Goal: Information Seeking & Learning: Learn about a topic

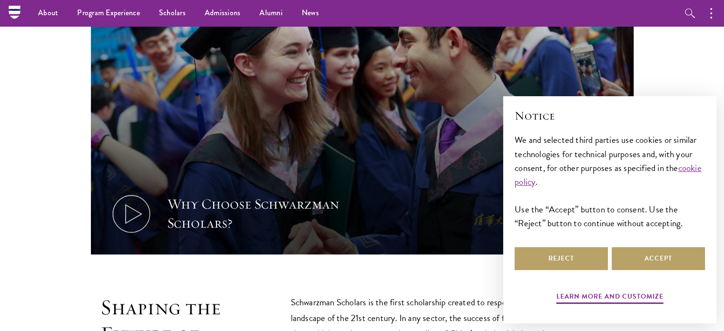
scroll to position [268, 0]
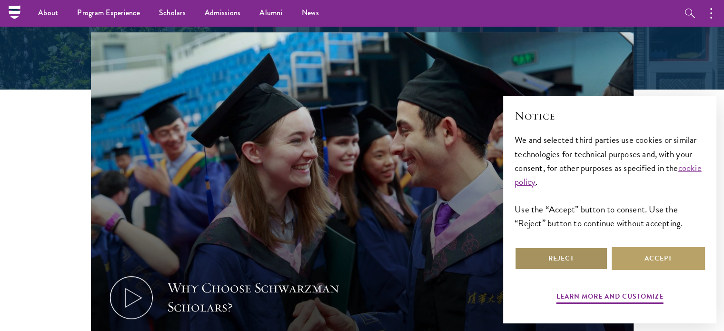
click at [557, 267] on button "Reject" at bounding box center [561, 258] width 93 height 23
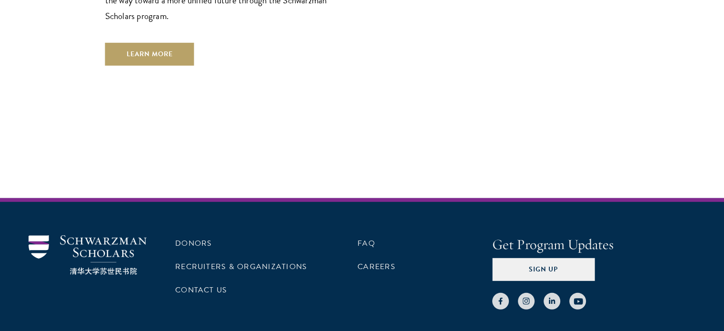
scroll to position [2844, 0]
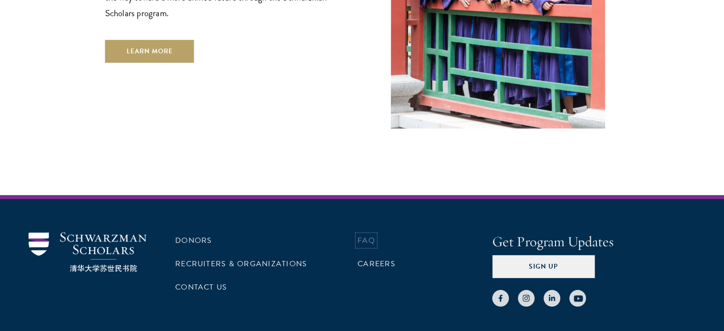
click at [368, 235] on link "FAQ" at bounding box center [367, 240] width 18 height 11
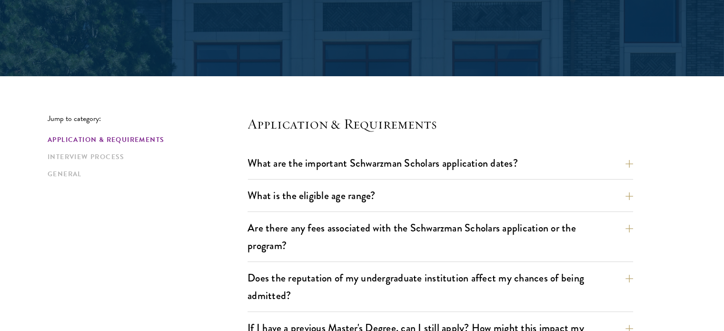
scroll to position [174, 0]
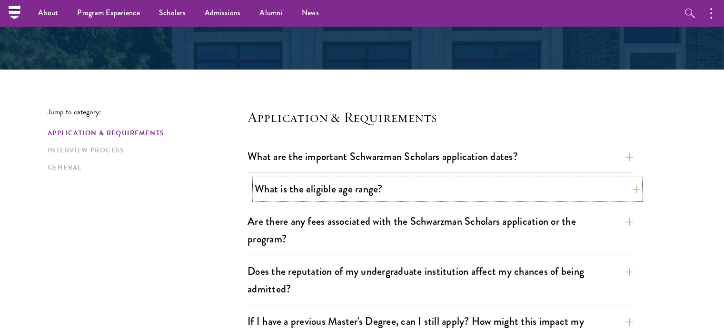
click at [362, 192] on button "What is the eligible age range?" at bounding box center [448, 188] width 386 height 21
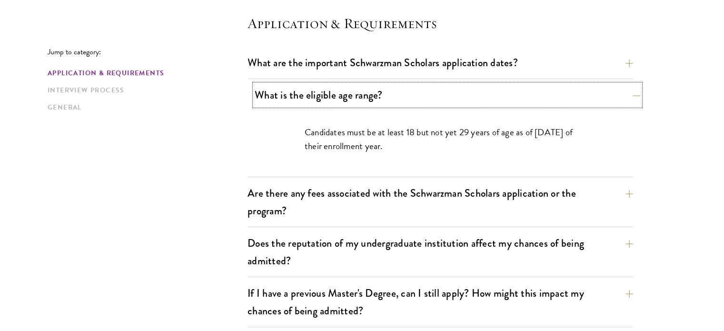
scroll to position [269, 0]
click at [362, 192] on button "Are there any fees associated with the Schwarzman Scholars application or the p…" at bounding box center [441, 201] width 386 height 39
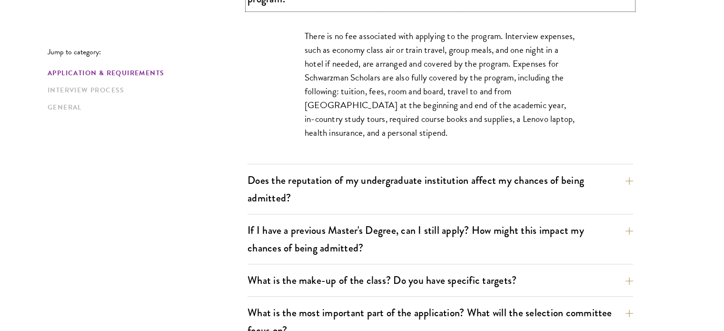
scroll to position [416, 0]
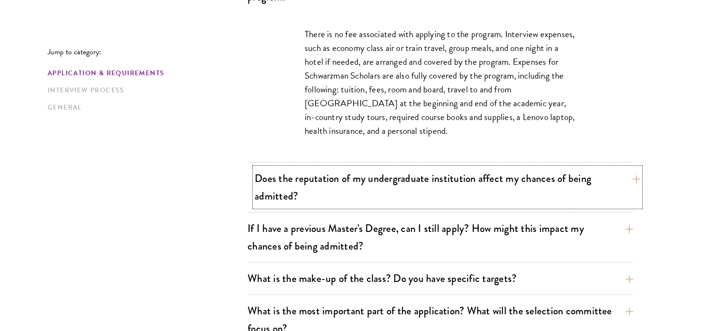
click at [401, 200] on button "Does the reputation of my undergraduate institution affect my chances of being …" at bounding box center [448, 187] width 386 height 39
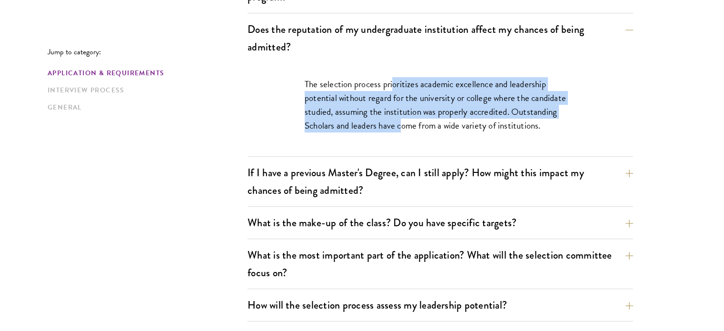
drag, startPoint x: 394, startPoint y: 86, endPoint x: 402, endPoint y: 127, distance: 41.6
click at [402, 127] on p "The selection process prioritizes academic excellence and leadership potential …" at bounding box center [440, 104] width 271 height 55
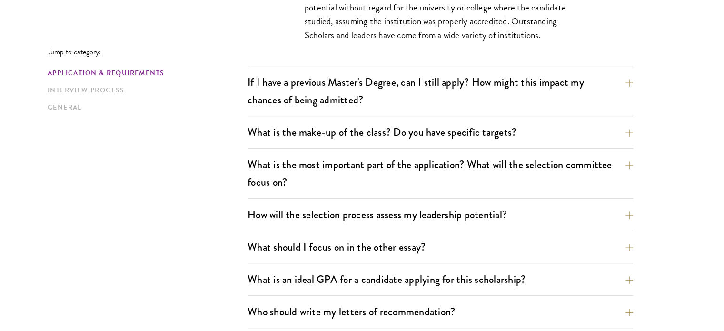
scroll to position [507, 0]
click at [405, 135] on button "What is the make-up of the class? Do you have specific targets?" at bounding box center [441, 131] width 386 height 21
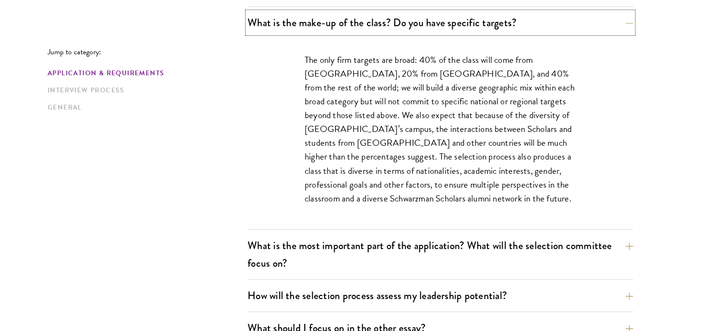
scroll to position [524, 0]
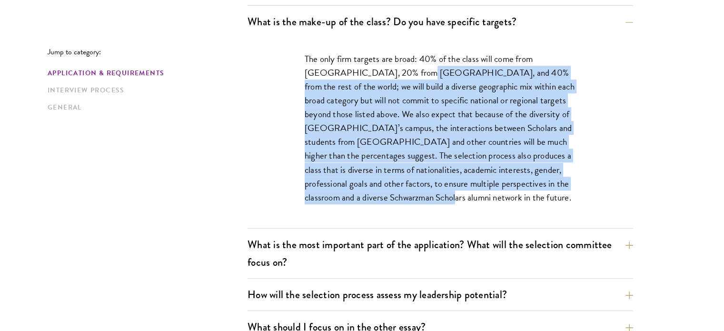
drag, startPoint x: 396, startPoint y: 74, endPoint x: 421, endPoint y: 194, distance: 122.7
click at [421, 194] on p "The only firm targets are broad: 40% of the class will come from the United Sta…" at bounding box center [440, 128] width 271 height 152
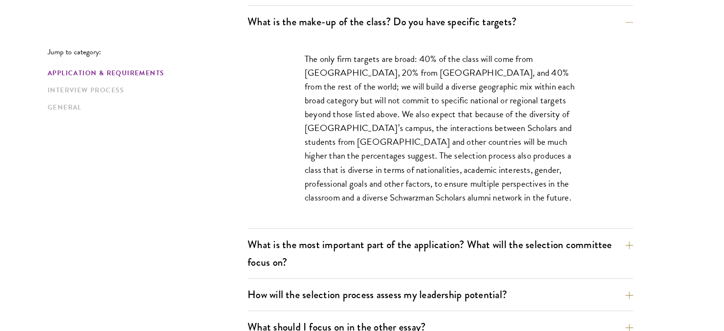
click at [421, 194] on p "The only firm targets are broad: 40% of the class will come from the United Sta…" at bounding box center [440, 128] width 271 height 152
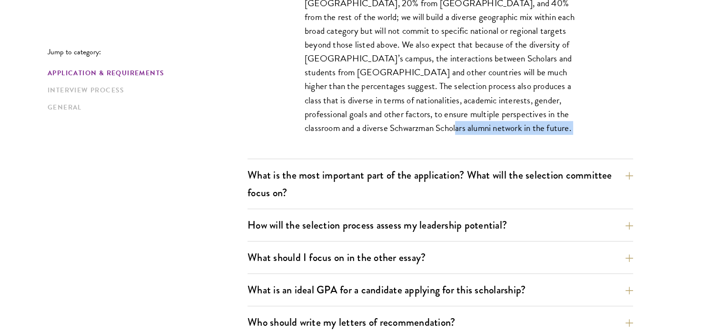
scroll to position [598, 0]
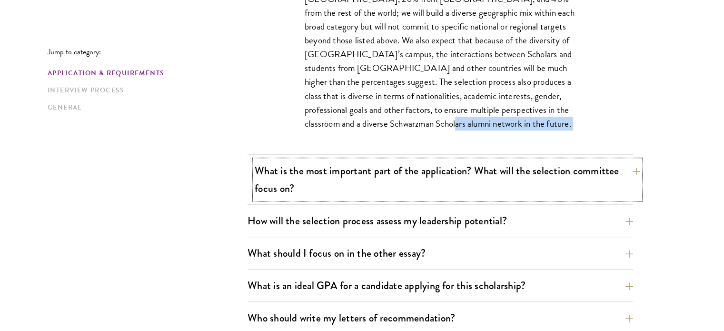
click at [417, 161] on button "What is the most important part of the application? What will the selection com…" at bounding box center [448, 179] width 386 height 39
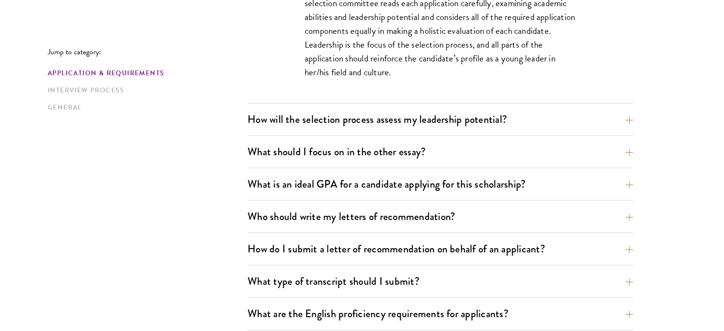
scroll to position [731, 0]
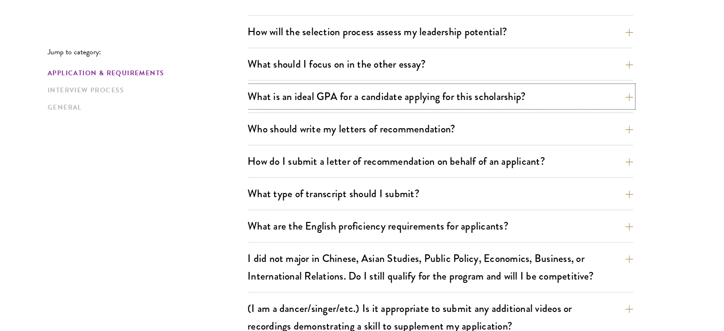
click at [421, 86] on button "What is an ideal GPA for a candidate applying for this scholarship?" at bounding box center [441, 96] width 386 height 21
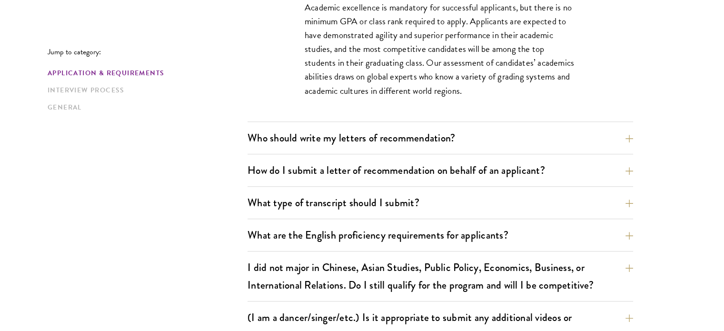
scroll to position [769, 0]
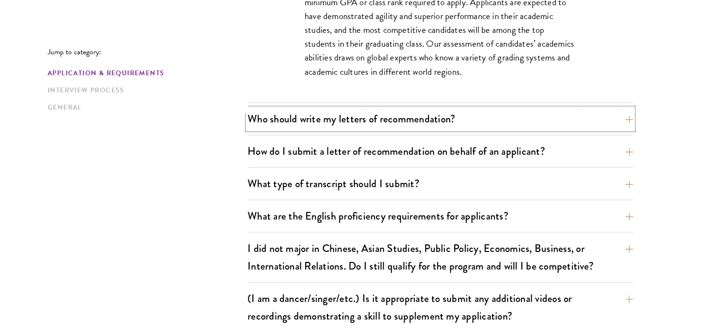
click at [414, 114] on button "Who should write my letters of recommendation?" at bounding box center [441, 118] width 386 height 21
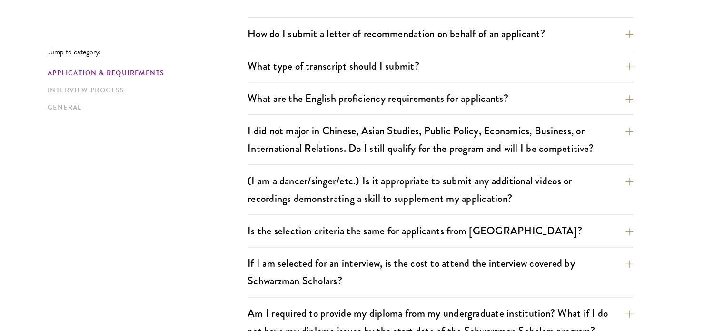
scroll to position [1153, 0]
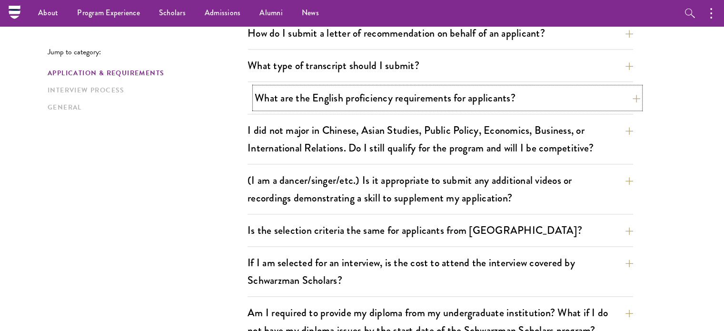
click at [383, 96] on button "What are the English proficiency requirements for applicants?" at bounding box center [448, 97] width 386 height 21
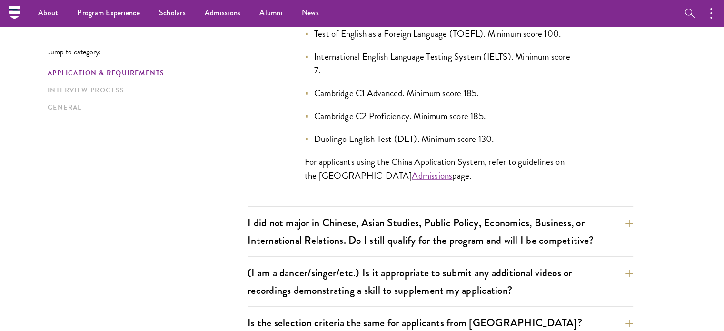
scroll to position [962, 0]
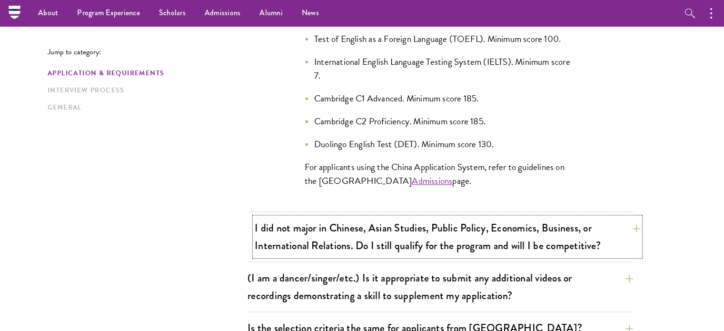
click at [346, 222] on button "I did not major in Chinese, Asian Studies, Public Policy, Economics, Business, …" at bounding box center [448, 236] width 386 height 39
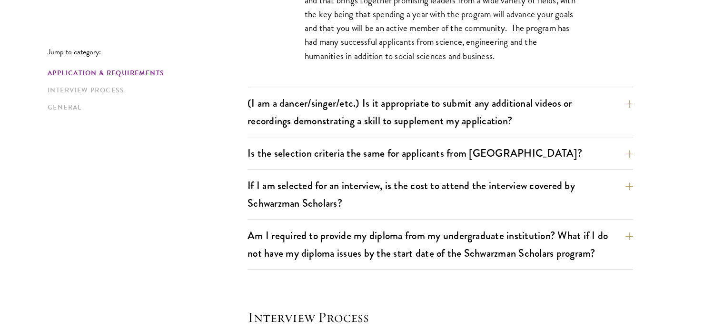
scroll to position [976, 0]
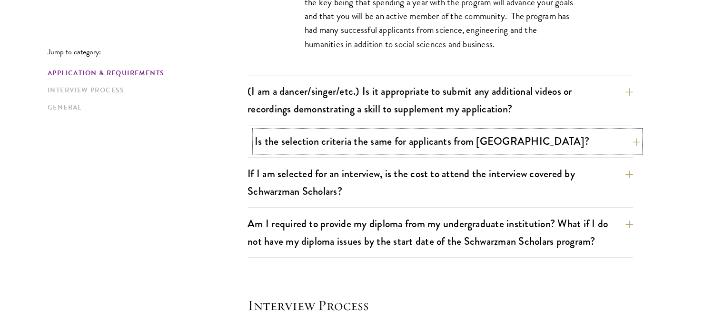
click at [373, 142] on button "Is the selection criteria the same for applicants from China?" at bounding box center [448, 141] width 386 height 21
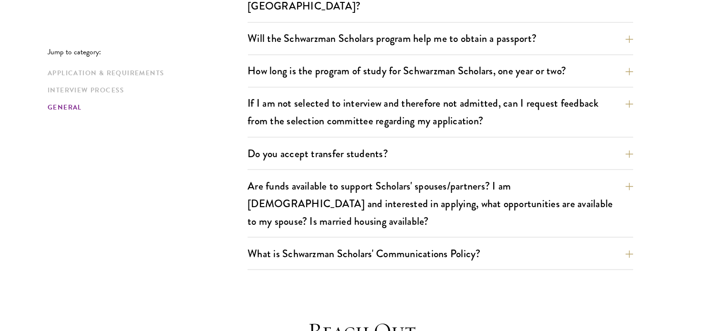
scroll to position [1676, 0]
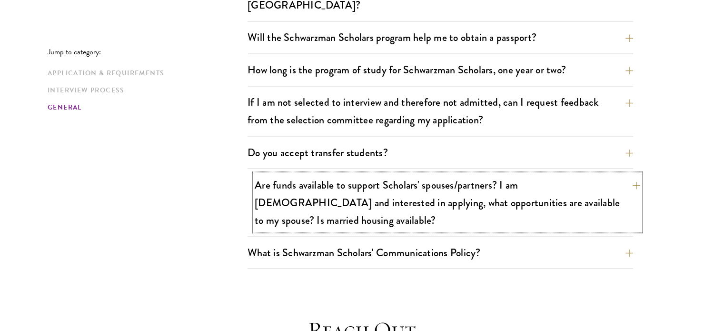
click at [419, 192] on button "Are funds available to support Scholars' spouses/partners? I am married and int…" at bounding box center [448, 202] width 386 height 57
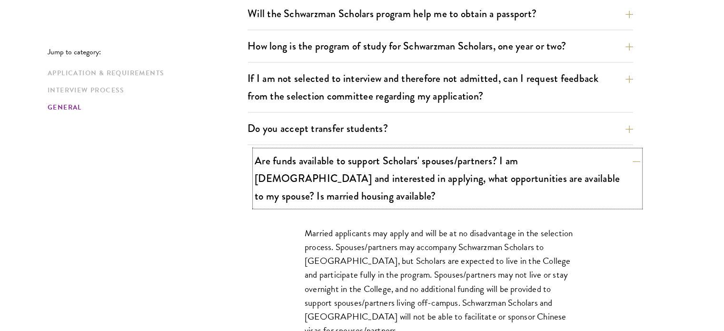
scroll to position [1528, 0]
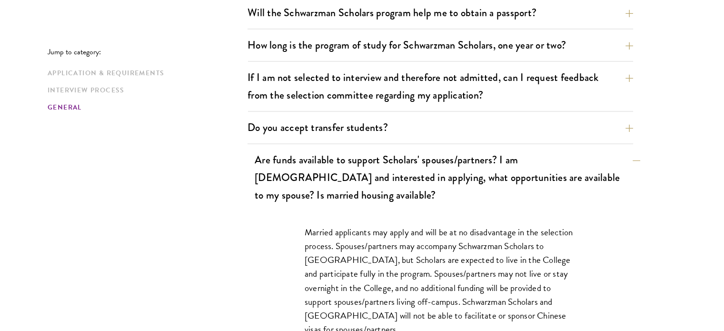
click at [419, 225] on p "Married applicants may apply and will be at no disadvantage in the selection pr…" at bounding box center [440, 280] width 271 height 111
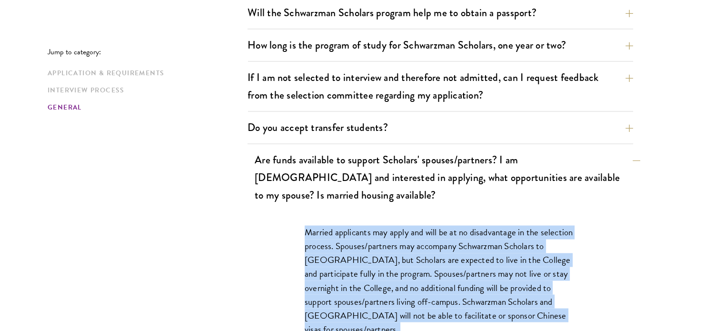
click at [419, 225] on p "Married applicants may apply and will be at no disadvantage in the selection pr…" at bounding box center [440, 280] width 271 height 111
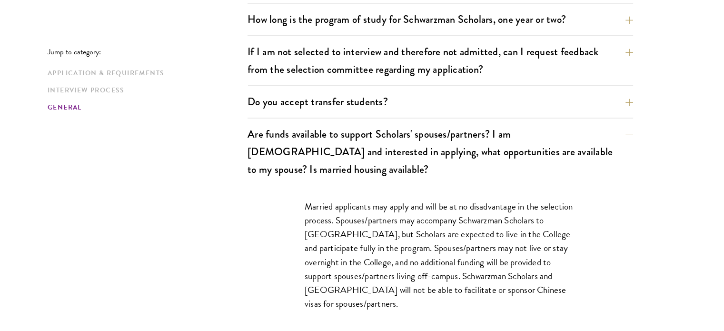
scroll to position [1555, 0]
click at [420, 199] on p "Married applicants may apply and will be at no disadvantage in the selection pr…" at bounding box center [440, 254] width 271 height 111
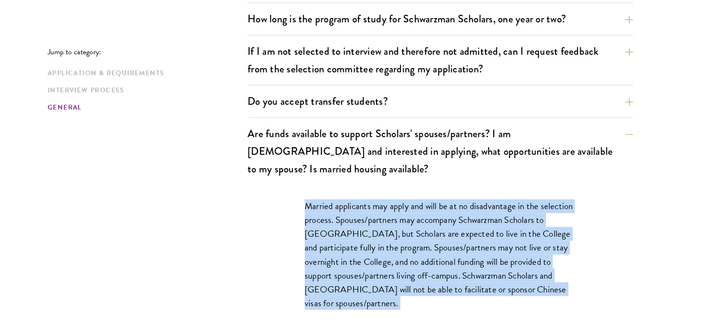
click at [420, 199] on p "Married applicants may apply and will be at no disadvantage in the selection pr…" at bounding box center [440, 254] width 271 height 111
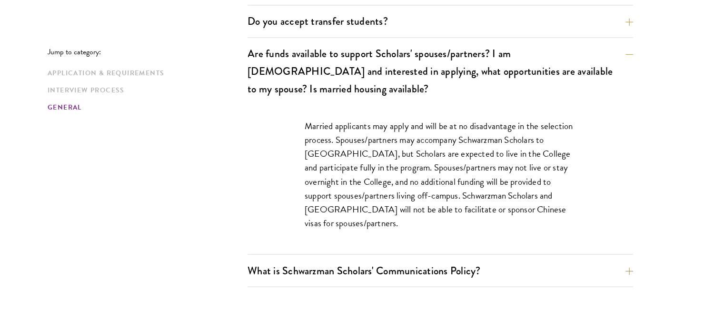
scroll to position [1636, 0]
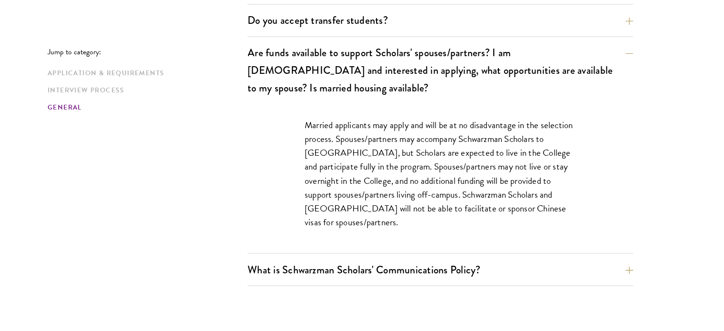
click at [420, 194] on div "Married applicants may apply and will be at no disadvantage in the selection pr…" at bounding box center [440, 178] width 329 height 149
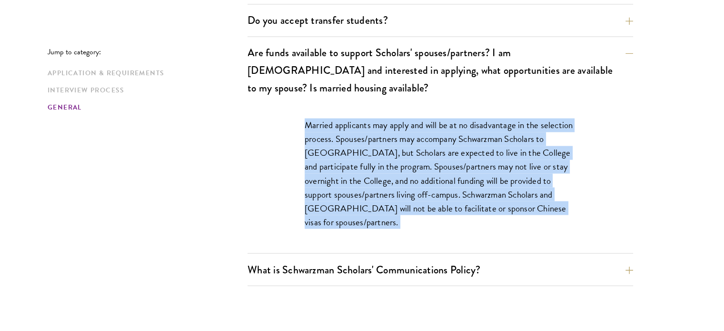
click at [420, 194] on div "Married applicants may apply and will be at no disadvantage in the selection pr…" at bounding box center [440, 178] width 329 height 149
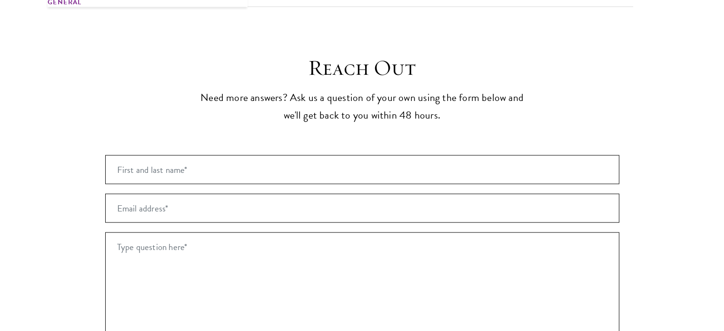
scroll to position [1916, 0]
